Goal: Task Accomplishment & Management: Use online tool/utility

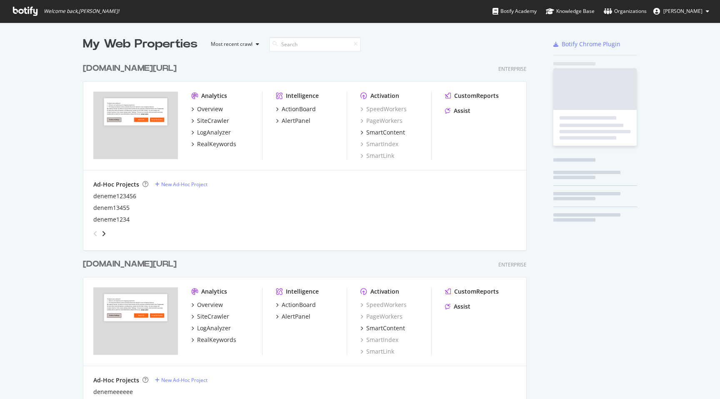
scroll to position [1201, 450]
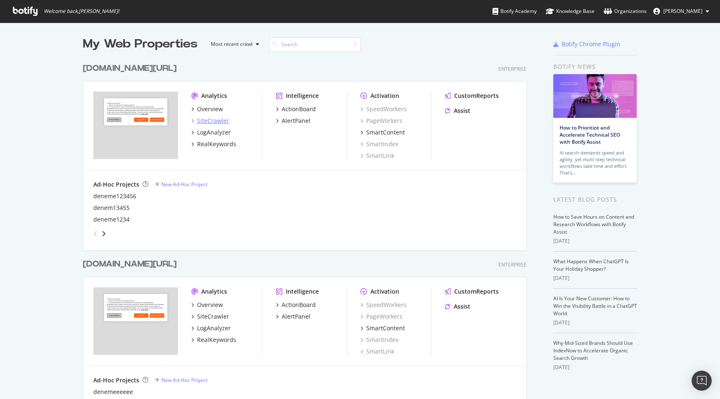
click at [200, 117] on div "SiteCrawler" at bounding box center [213, 121] width 32 height 8
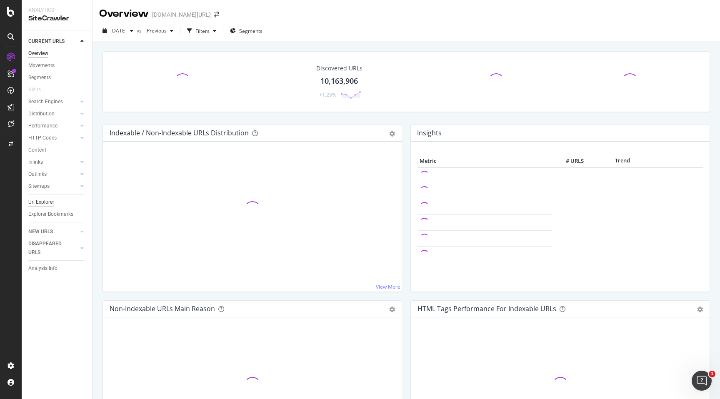
click at [49, 201] on div "Url Explorer" at bounding box center [41, 202] width 26 height 9
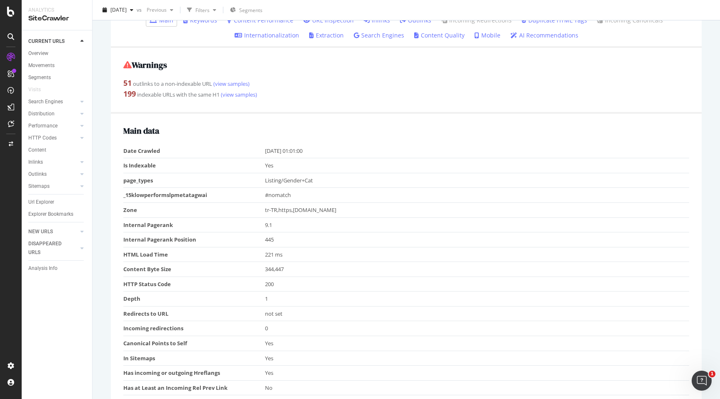
scroll to position [130, 0]
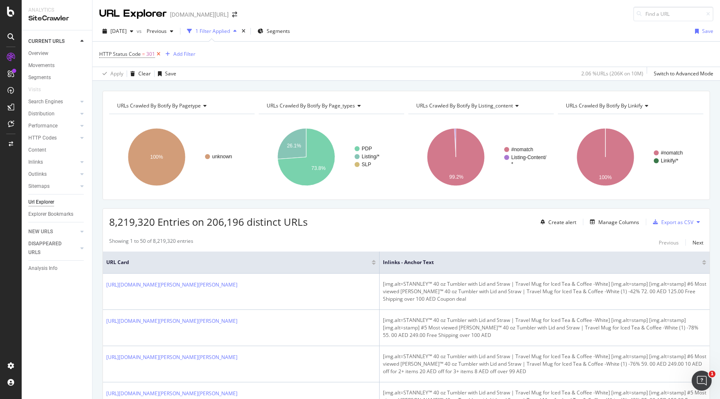
click at [159, 54] on icon at bounding box center [158, 54] width 7 height 8
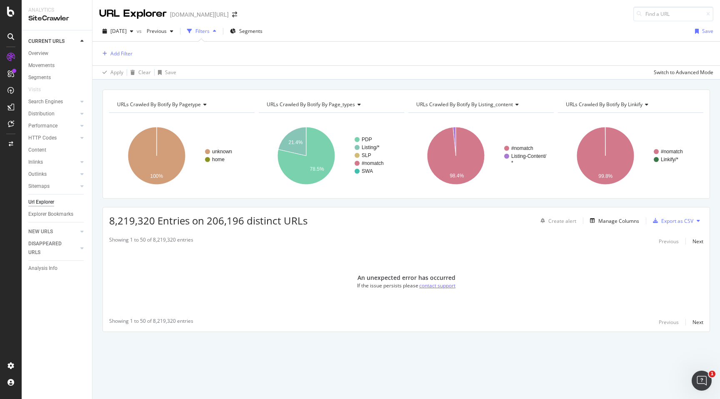
click at [440, 286] on div "contact support" at bounding box center [437, 285] width 36 height 7
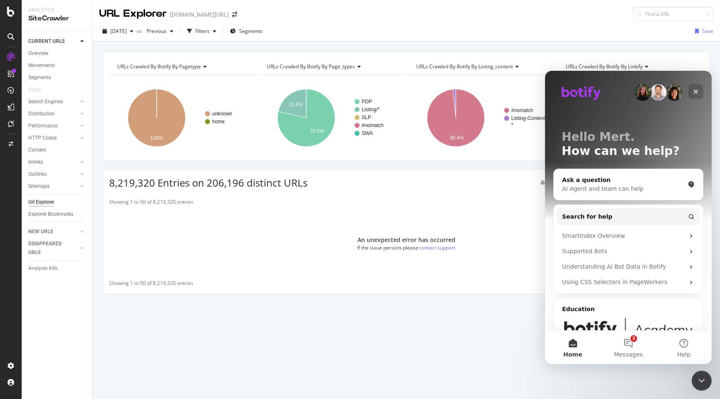
click at [700, 90] on div "Close" at bounding box center [695, 91] width 15 height 15
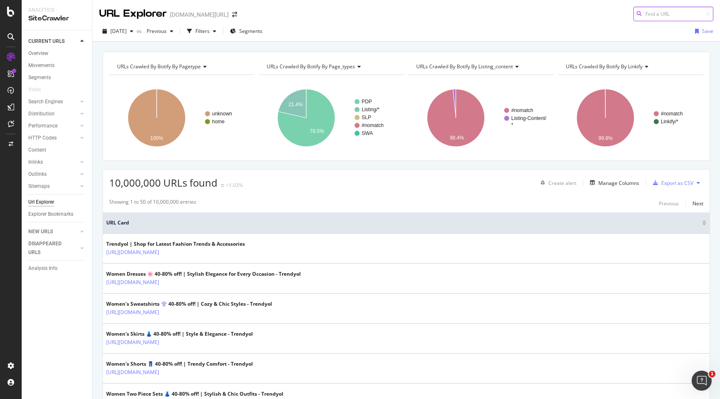
scroll to position [14, 0]
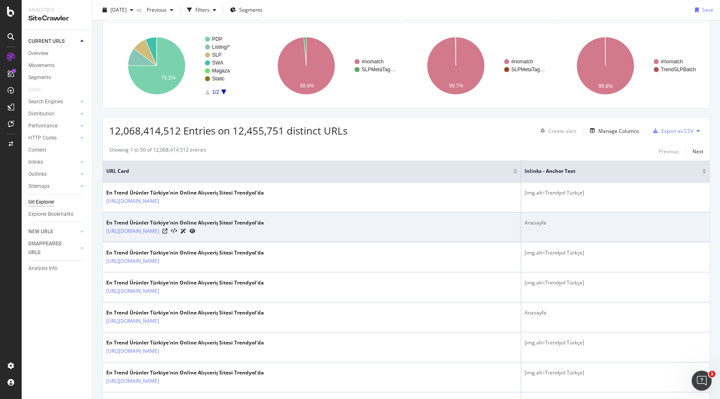
scroll to position [57, 0]
